Goal: Task Accomplishment & Management: Complete application form

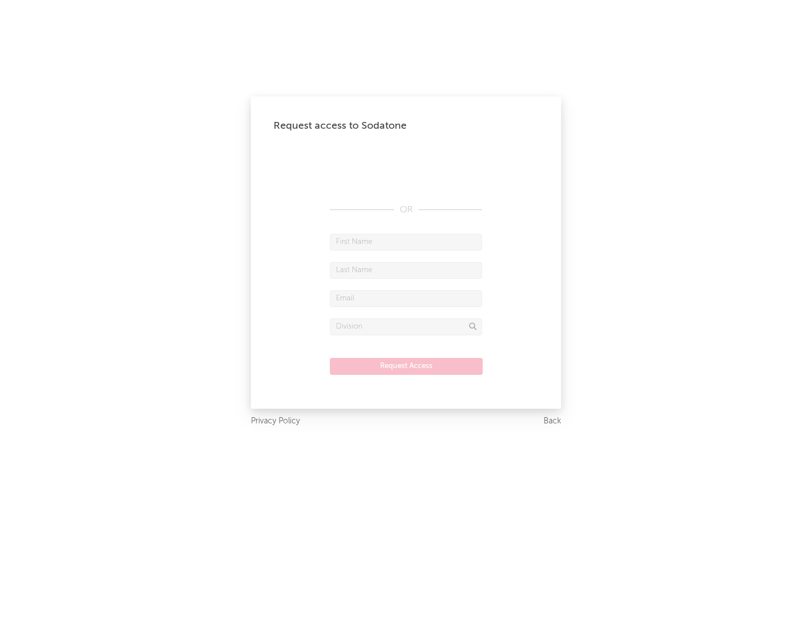
click at [406, 241] on input "text" at bounding box center [406, 242] width 152 height 17
type input "[PERSON_NAME]"
click at [406, 270] on input "text" at bounding box center [406, 270] width 152 height 17
type input "[PERSON_NAME]"
click at [406, 298] on input "text" at bounding box center [406, 298] width 152 height 17
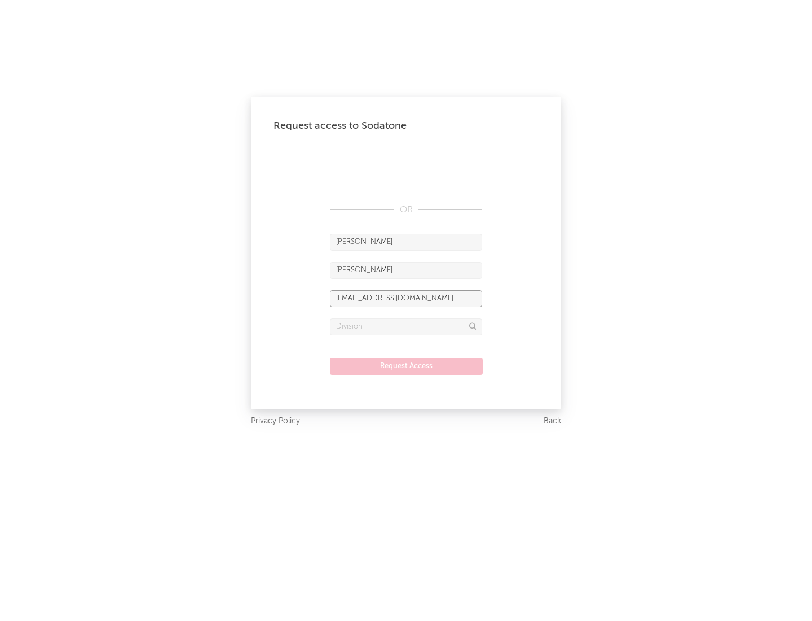
type input "[EMAIL_ADDRESS][DOMAIN_NAME]"
click at [406, 326] on input "text" at bounding box center [406, 326] width 152 height 17
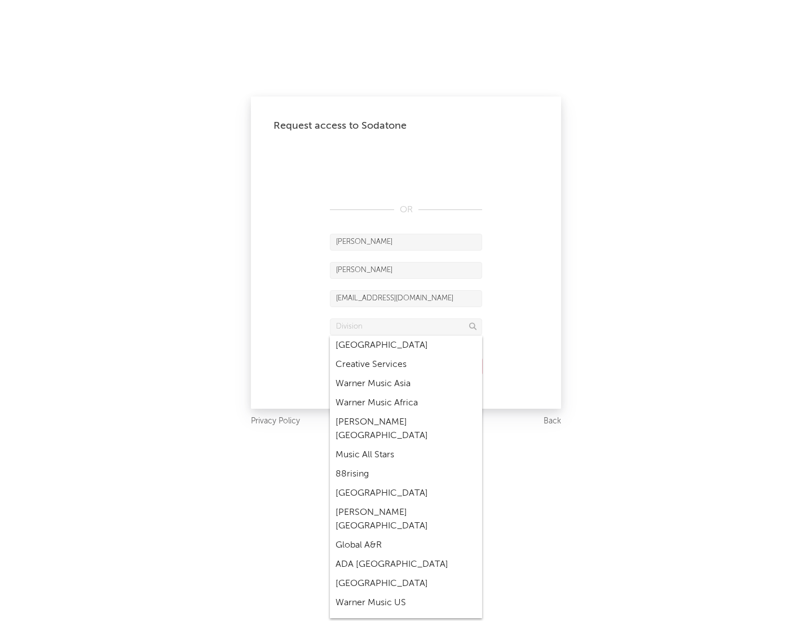
click at [403, 445] on div "Music All Stars" at bounding box center [406, 454] width 152 height 19
type input "Music All Stars"
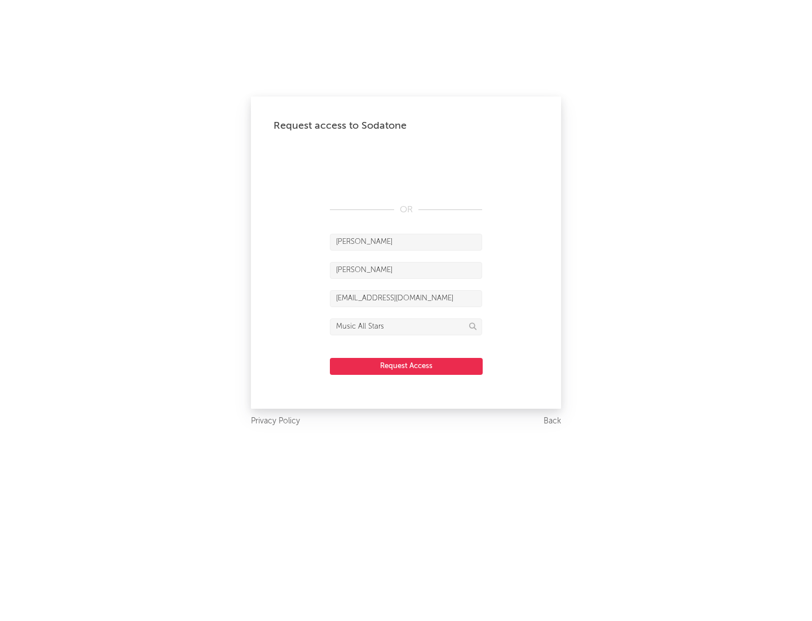
click at [406, 366] on button "Request Access" at bounding box center [406, 366] width 153 height 17
